Goal: Task Accomplishment & Management: Complete application form

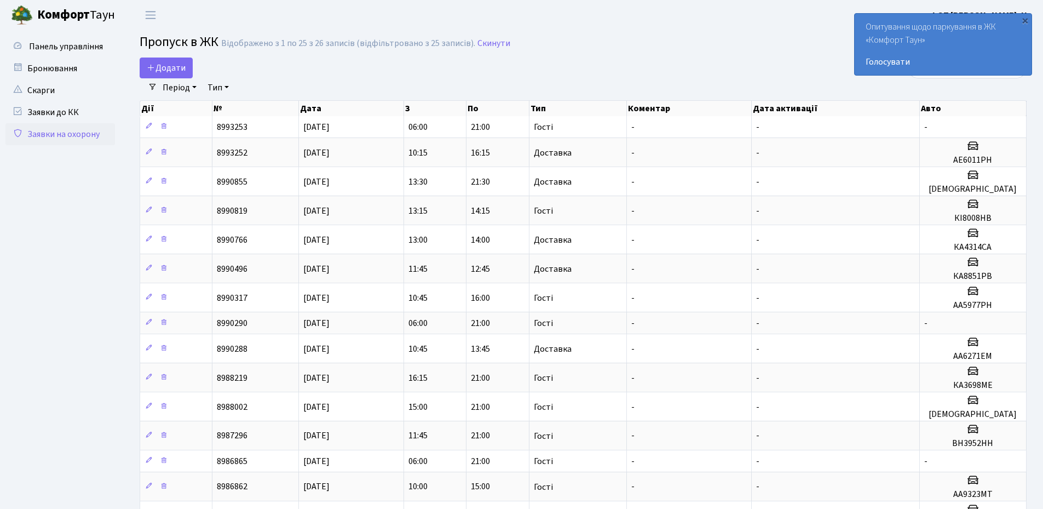
select select "25"
click at [161, 73] on span "Додати" at bounding box center [166, 68] width 39 height 12
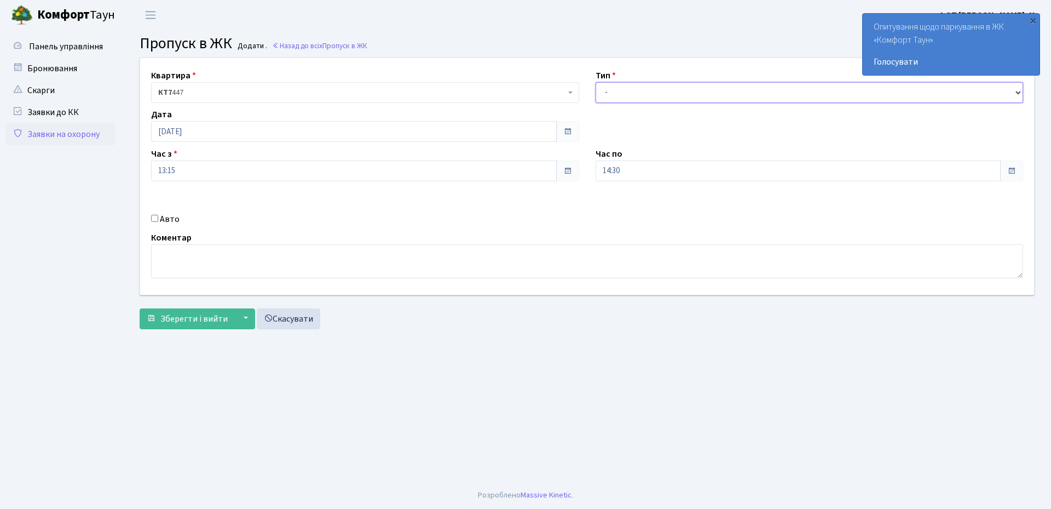
click at [668, 95] on select "- Доставка Таксі Гості Сервіс" at bounding box center [810, 92] width 428 height 21
select select "1"
click at [596, 82] on select "- Доставка Таксі Гості Сервіс" at bounding box center [810, 92] width 428 height 21
click at [154, 220] on input "Авто" at bounding box center [154, 218] width 7 height 7
checkbox input "true"
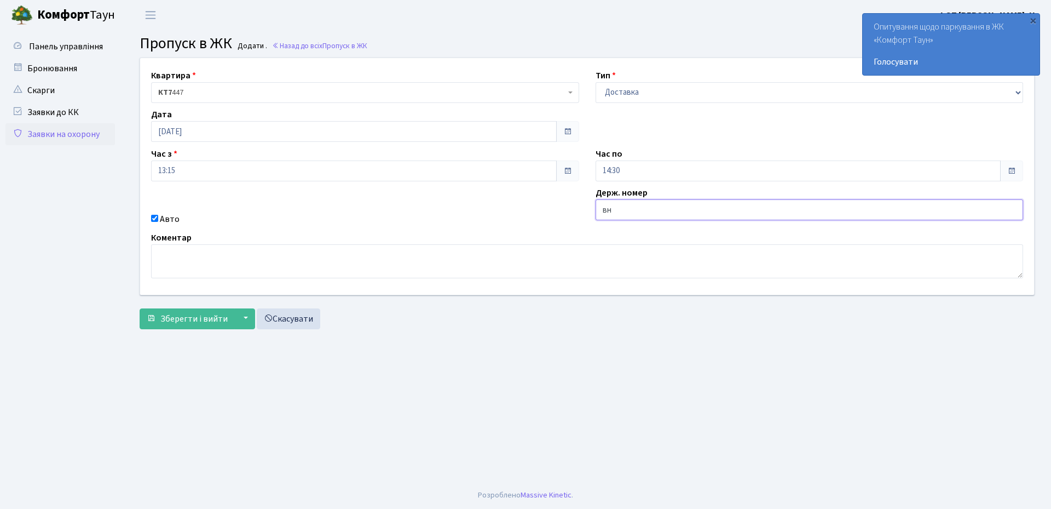
type input "вн3952нн"
click at [169, 322] on span "Зберегти і вийти" at bounding box center [193, 319] width 67 height 12
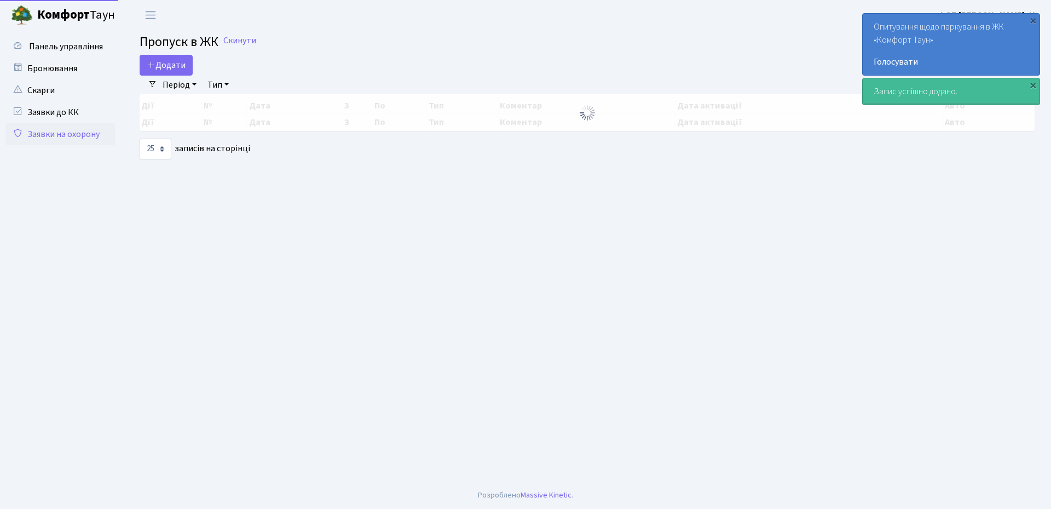
select select "25"
